Goal: Transaction & Acquisition: Purchase product/service

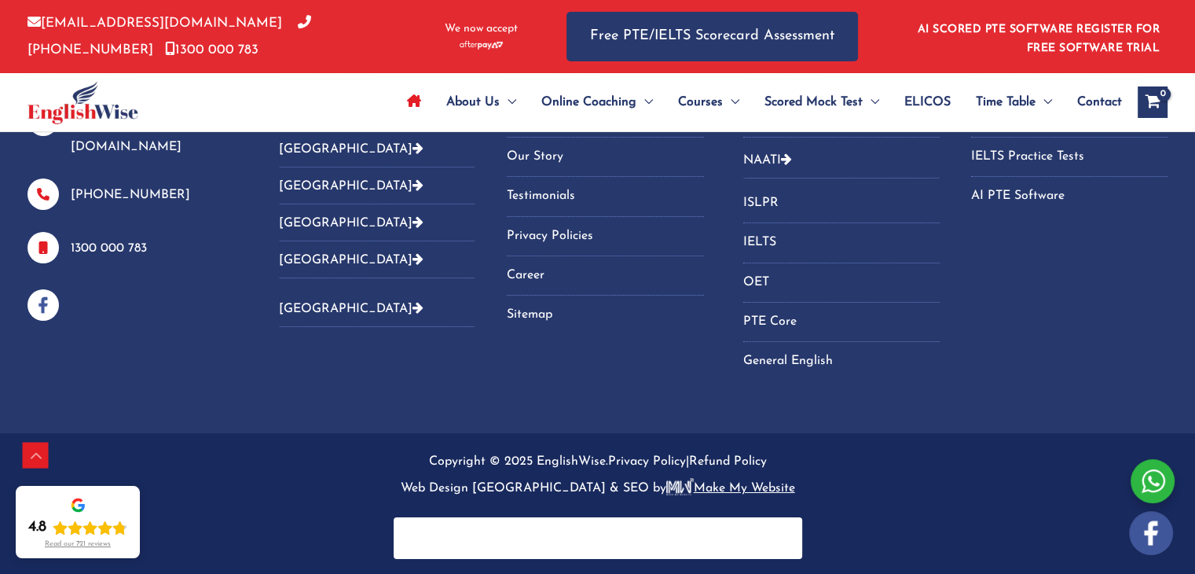
scroll to position [5112, 0]
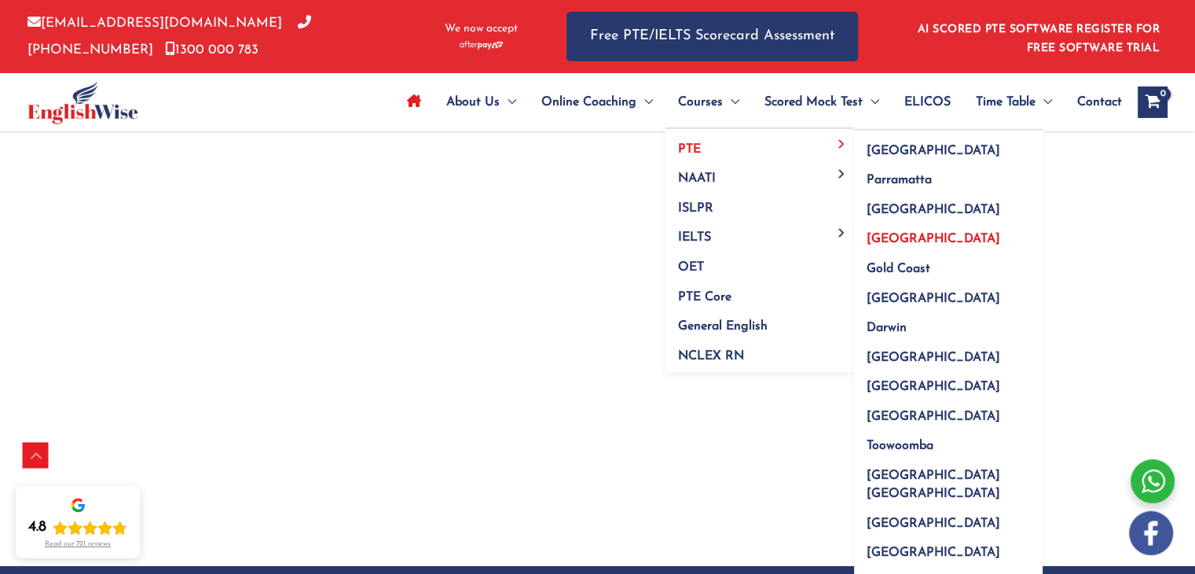
click at [914, 237] on link "[GEOGRAPHIC_DATA]" at bounding box center [948, 234] width 189 height 30
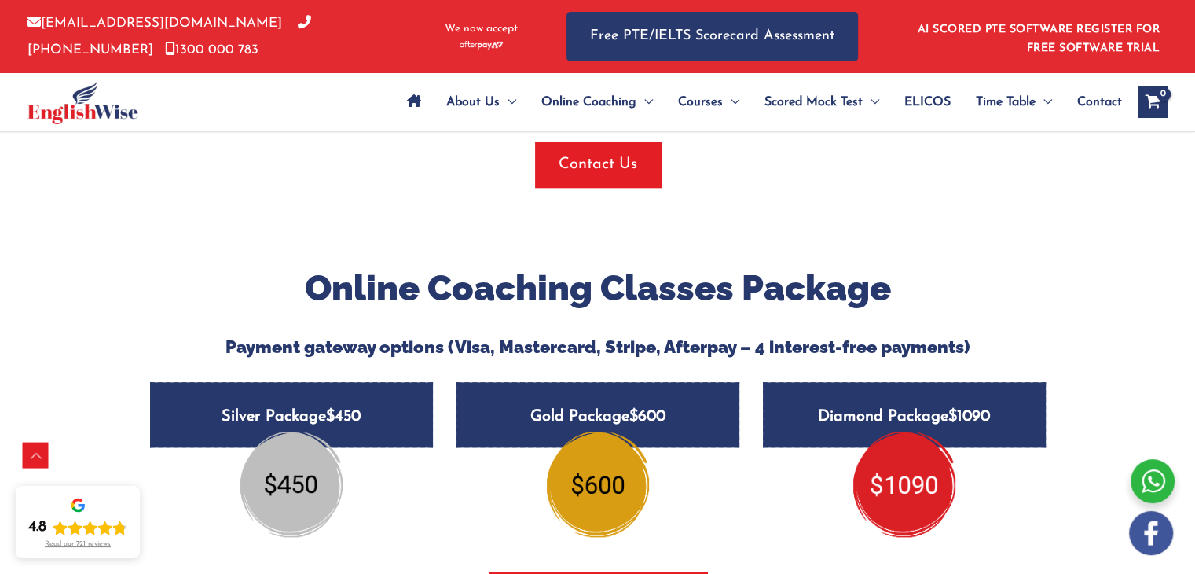
scroll to position [1834, 0]
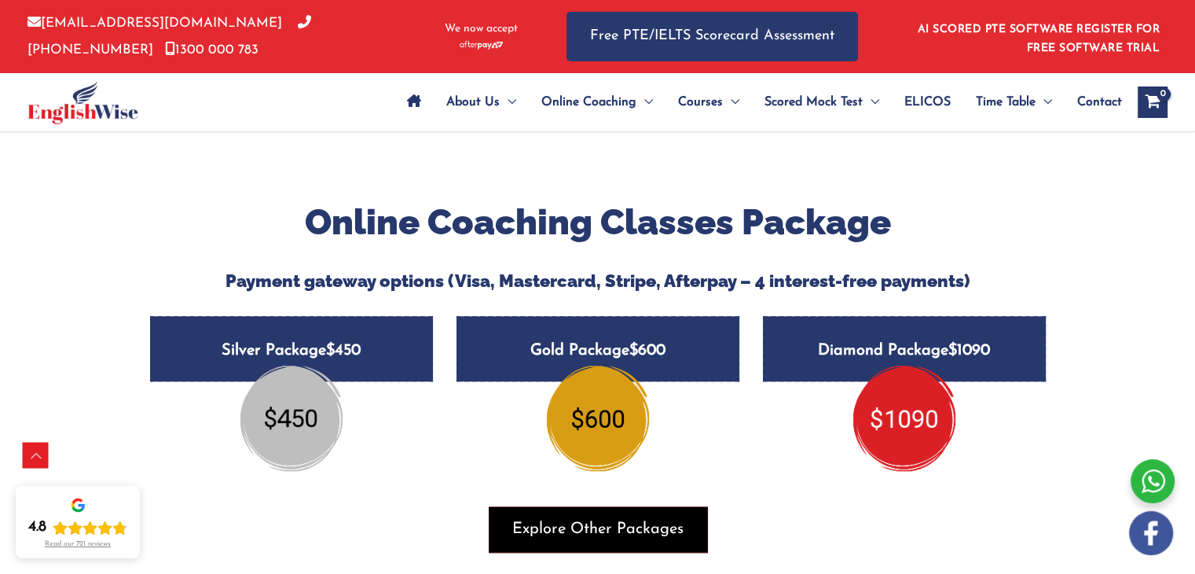
click at [622, 518] on span "Explore Other Packages" at bounding box center [597, 529] width 171 height 22
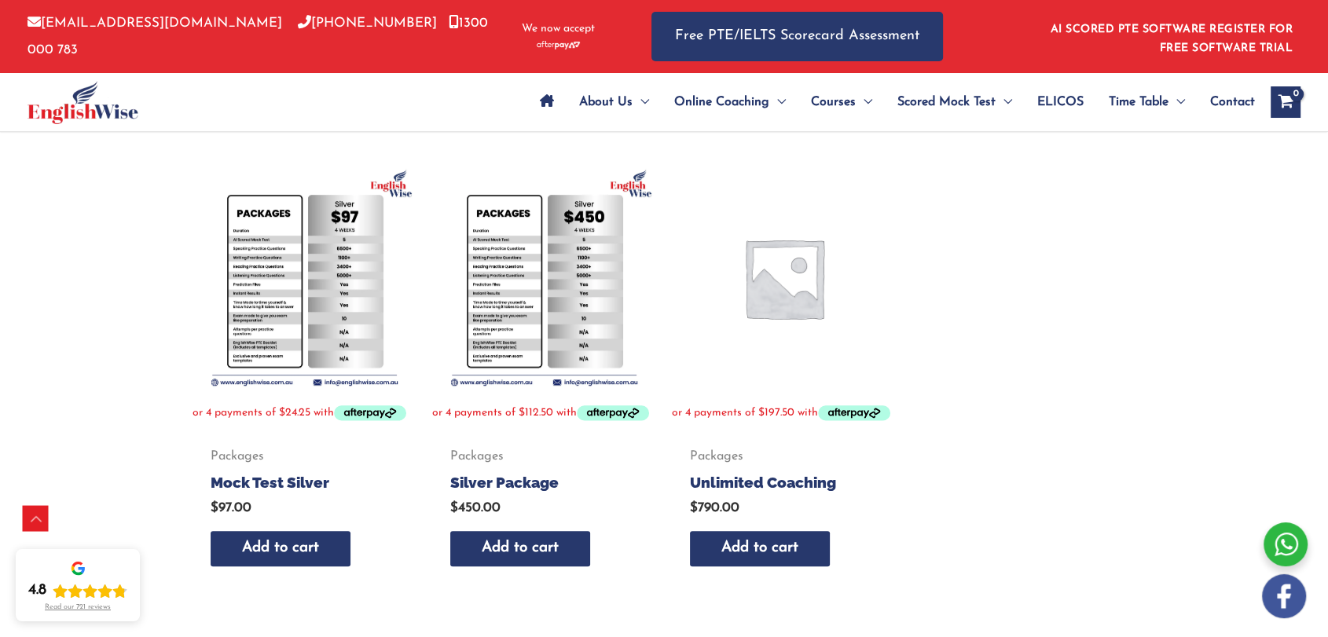
scroll to position [739, 0]
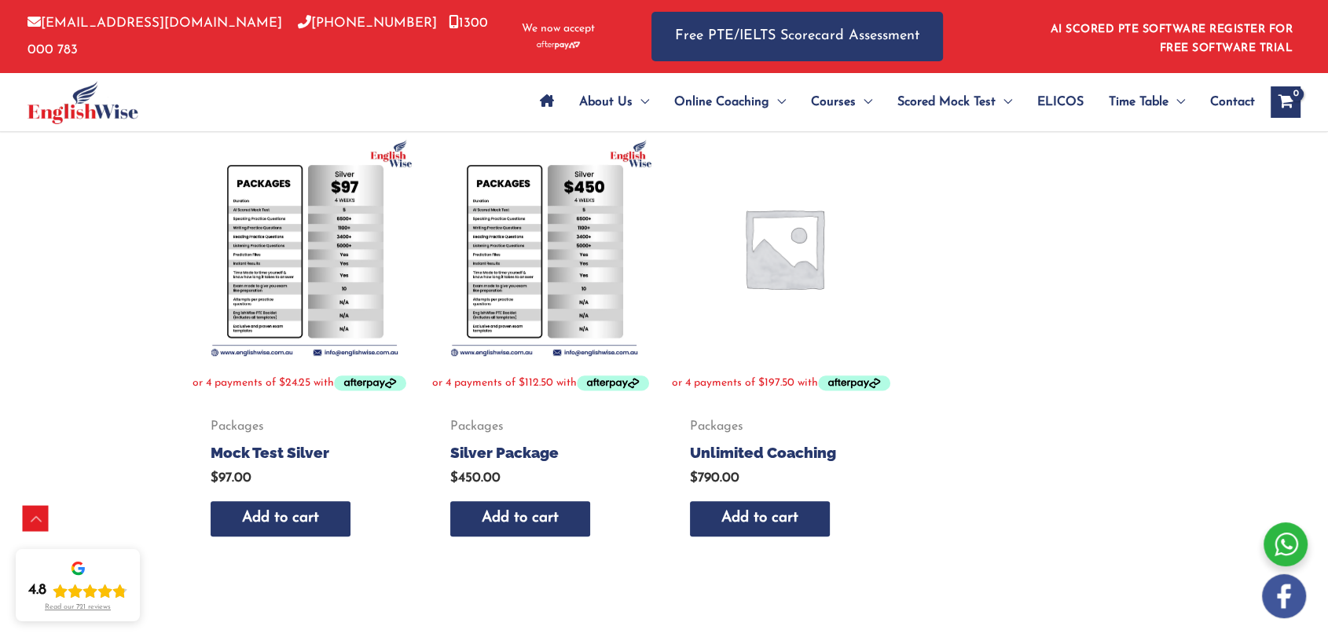
click at [277, 299] on img at bounding box center [304, 248] width 224 height 224
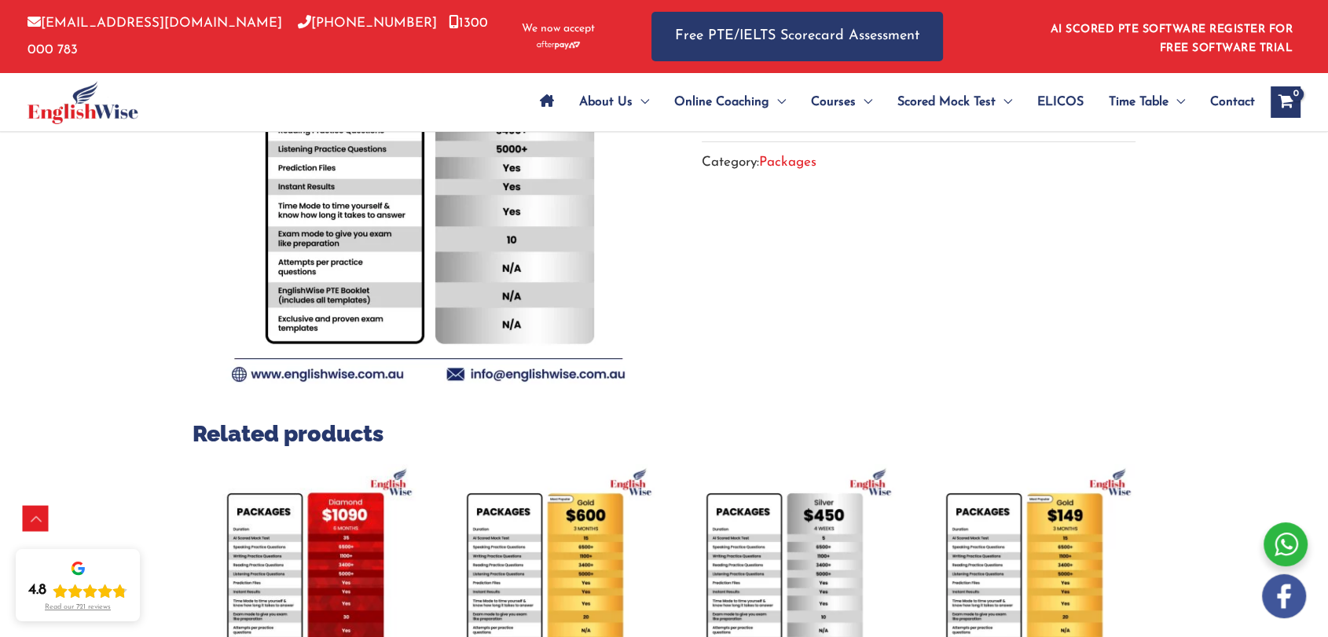
scroll to position [174, 0]
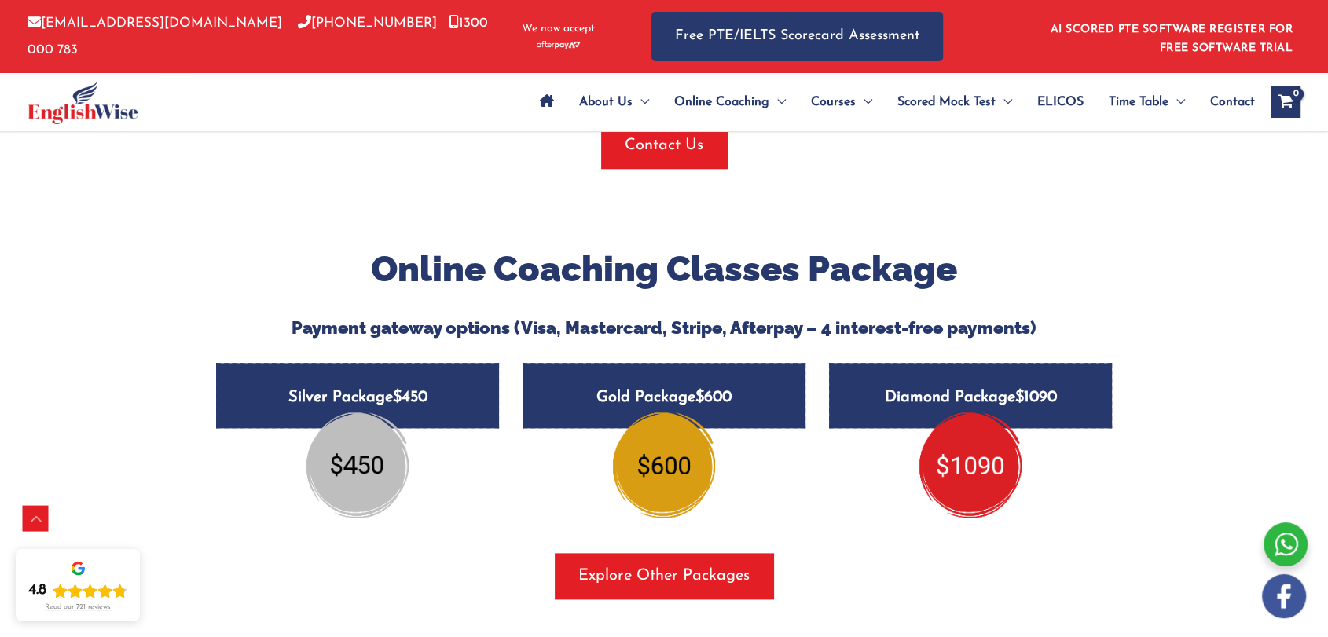
scroll to position [1776, 0]
